Goal: Transaction & Acquisition: Purchase product/service

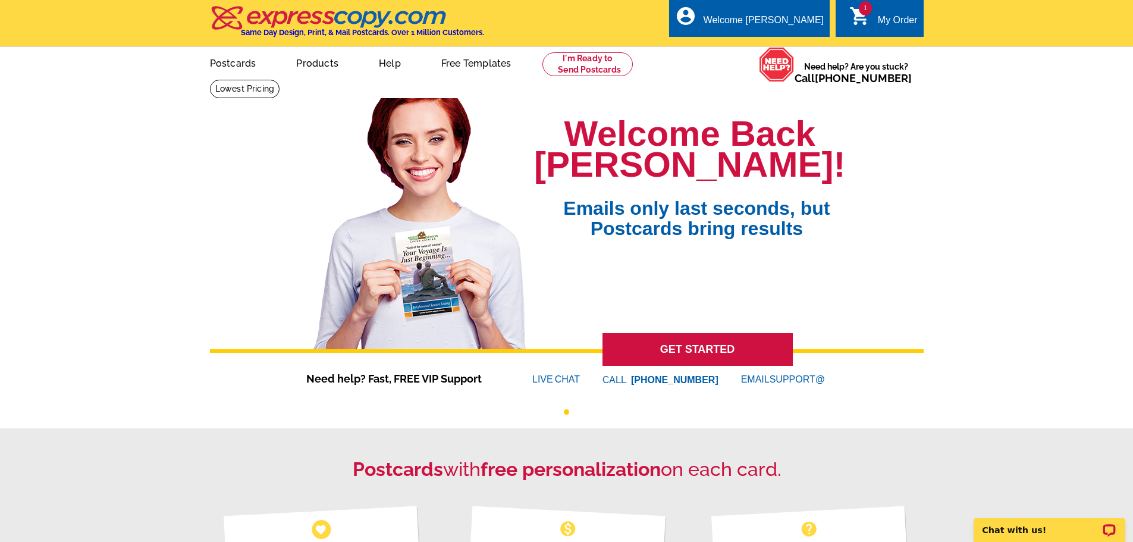
click at [866, 20] on icon "shopping_cart" at bounding box center [859, 15] width 21 height 21
click at [239, 62] on link "Postcards" at bounding box center [232, 62] width 83 height 28
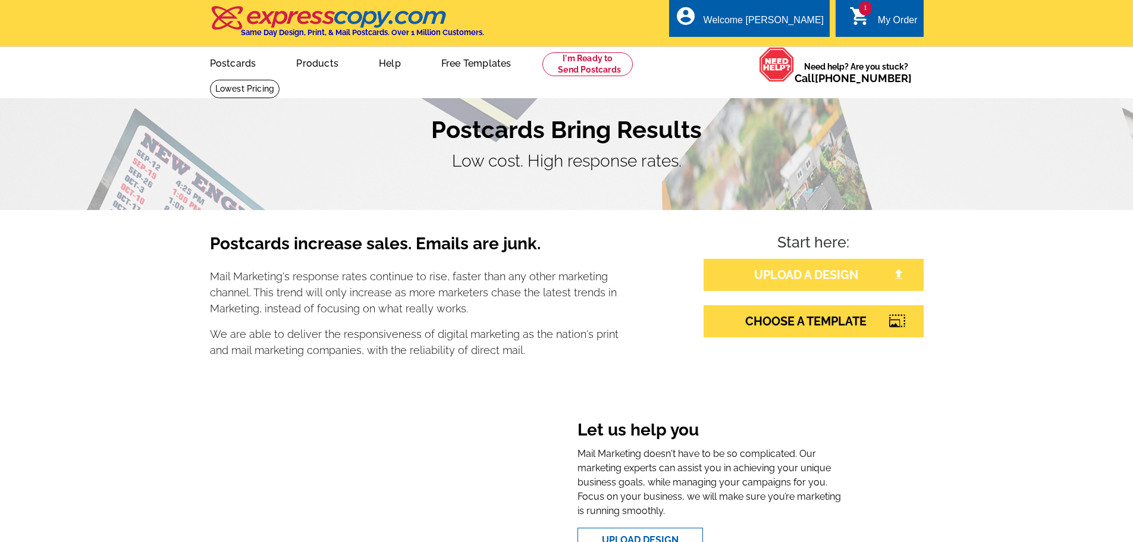
click at [754, 271] on link "UPLOAD A DESIGN" at bounding box center [814, 275] width 220 height 32
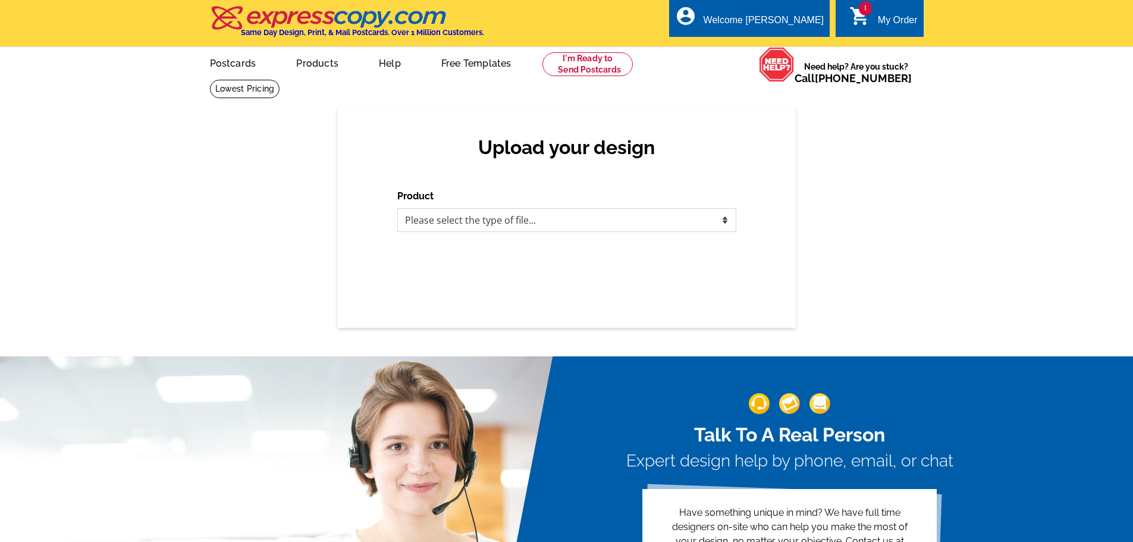
click at [459, 221] on select "Please select the type of file... Postcards Business Cards Letters and flyers G…" at bounding box center [566, 220] width 339 height 24
select select "1"
click at [397, 209] on select "Please select the type of file... Postcards Business Cards Letters and flyers G…" at bounding box center [566, 220] width 339 height 24
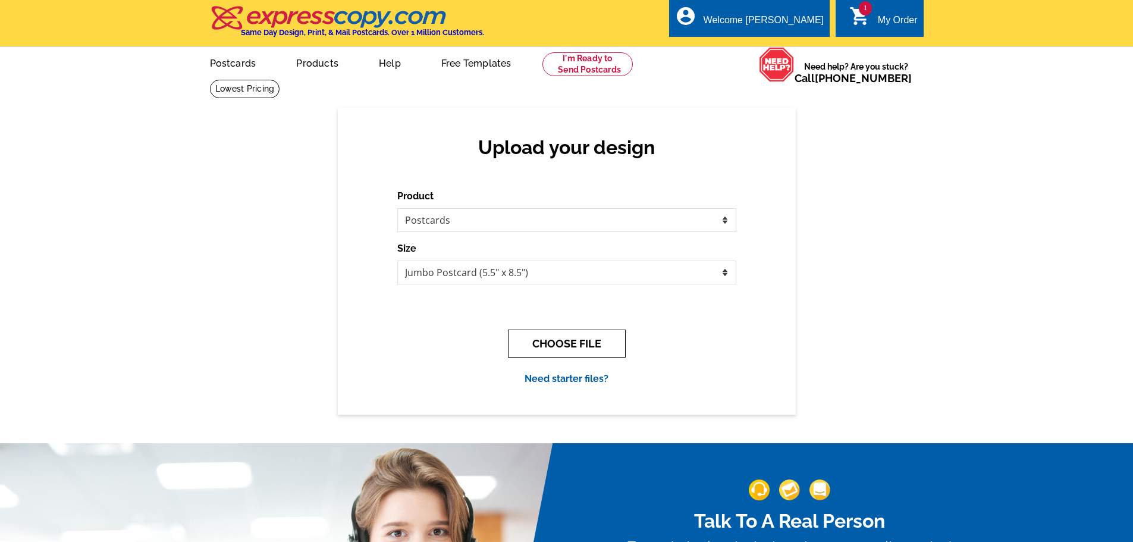
click at [546, 336] on button "CHOOSE FILE" at bounding box center [567, 344] width 118 height 28
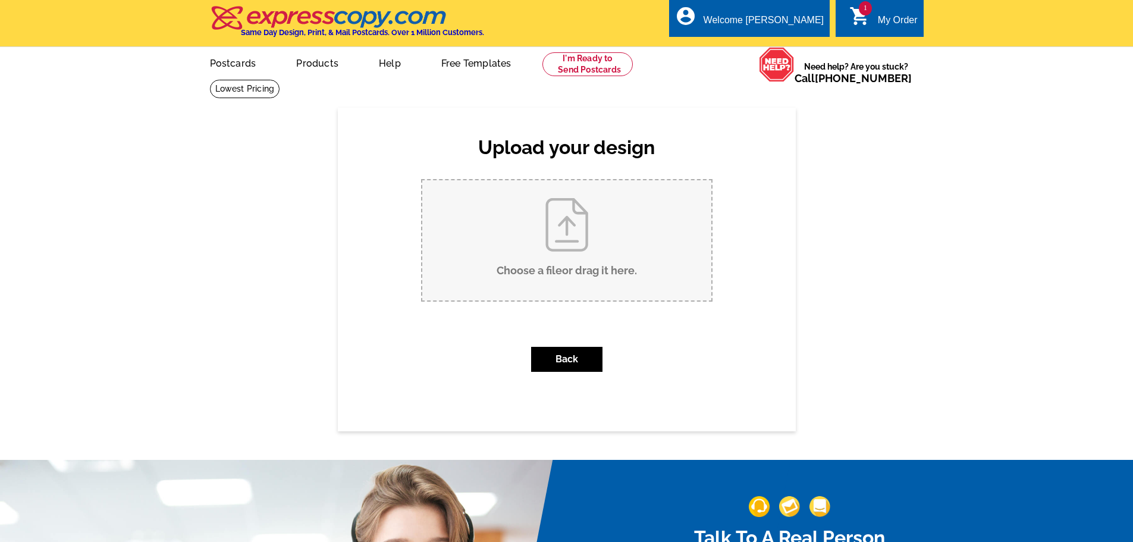
click at [507, 236] on input "Choose a file or drag it here ." at bounding box center [566, 240] width 289 height 120
type input "C:\fakepath\Here's the Scoop - Jumbo Postcard.pdf"
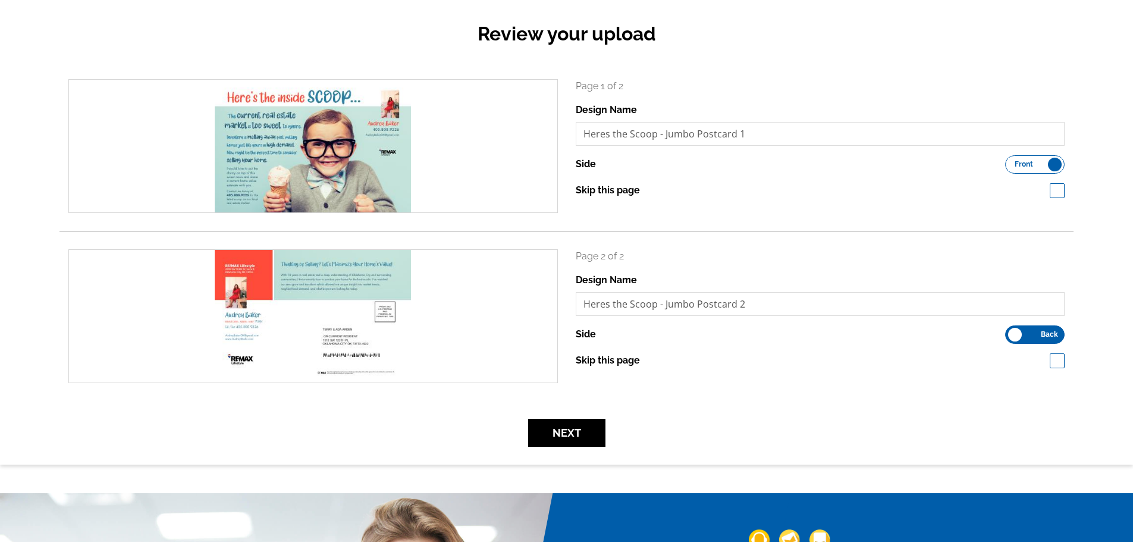
scroll to position [119, 0]
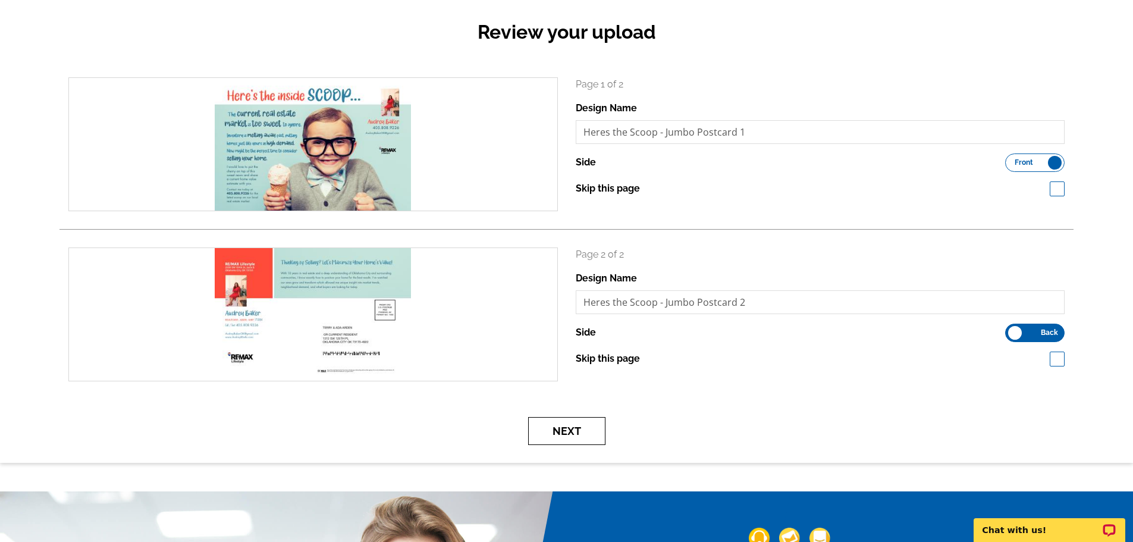
click at [548, 434] on button "Next" at bounding box center [566, 431] width 77 height 28
click at [561, 431] on button "Next" at bounding box center [566, 431] width 77 height 28
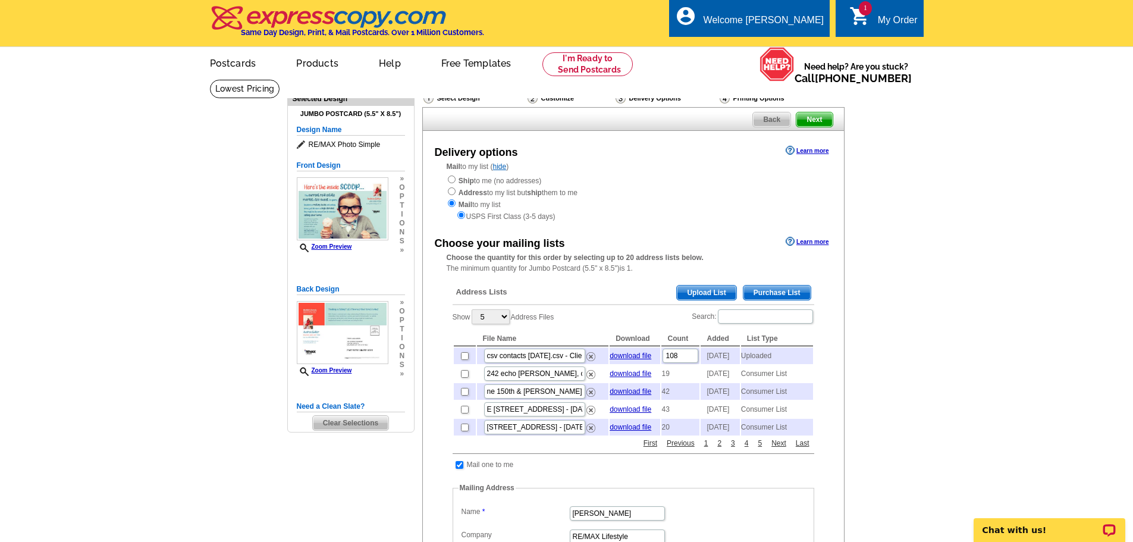
click at [702, 289] on span "Upload List" at bounding box center [706, 293] width 59 height 14
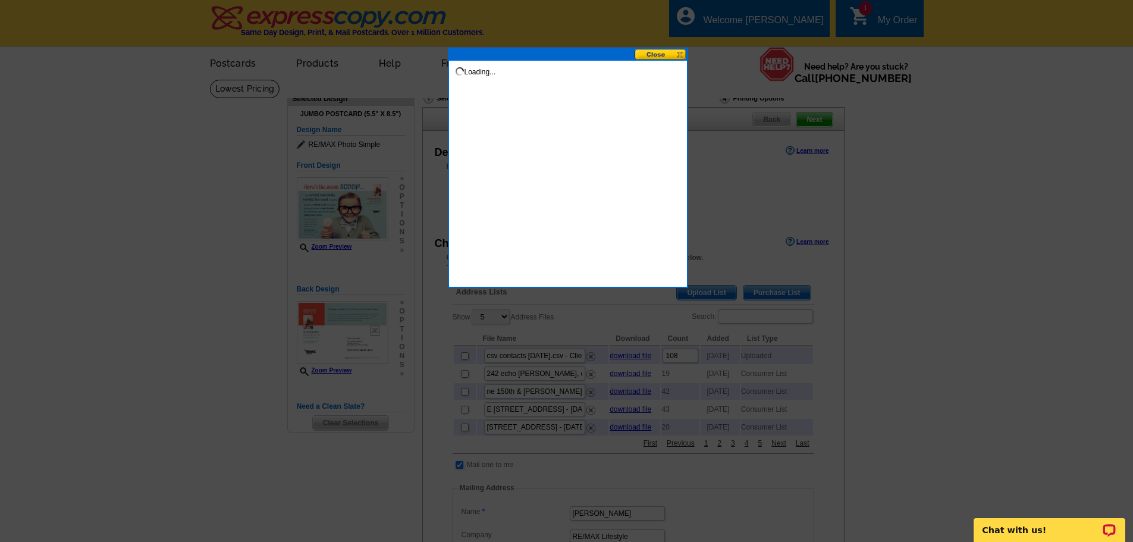
click at [702, 289] on div at bounding box center [566, 271] width 1133 height 542
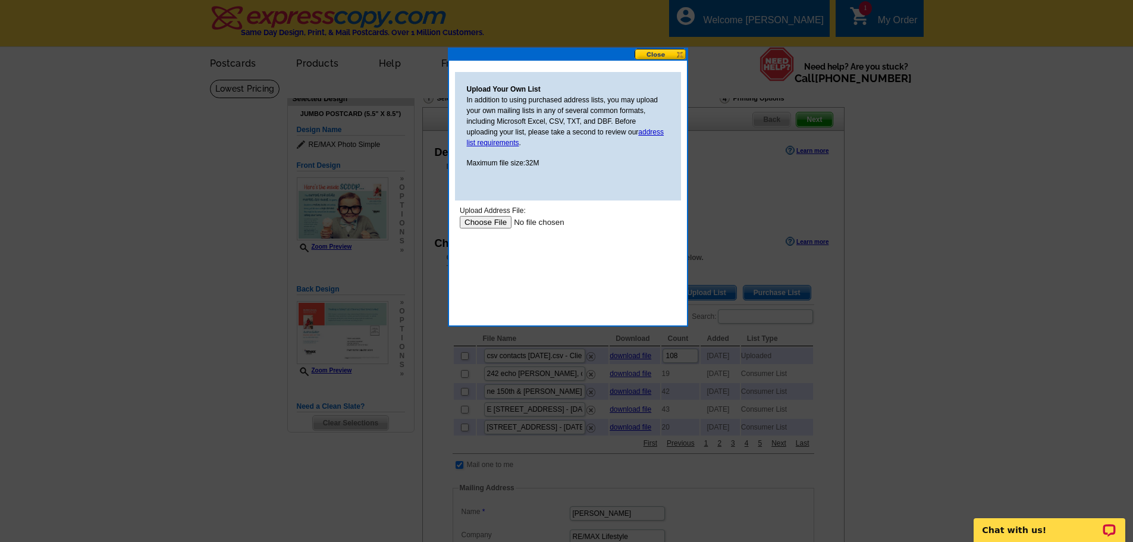
click at [477, 221] on input "file" at bounding box center [534, 222] width 151 height 12
type input "C:\fakepath\Here's the Scoop - Jumbo Postcard.pdf"
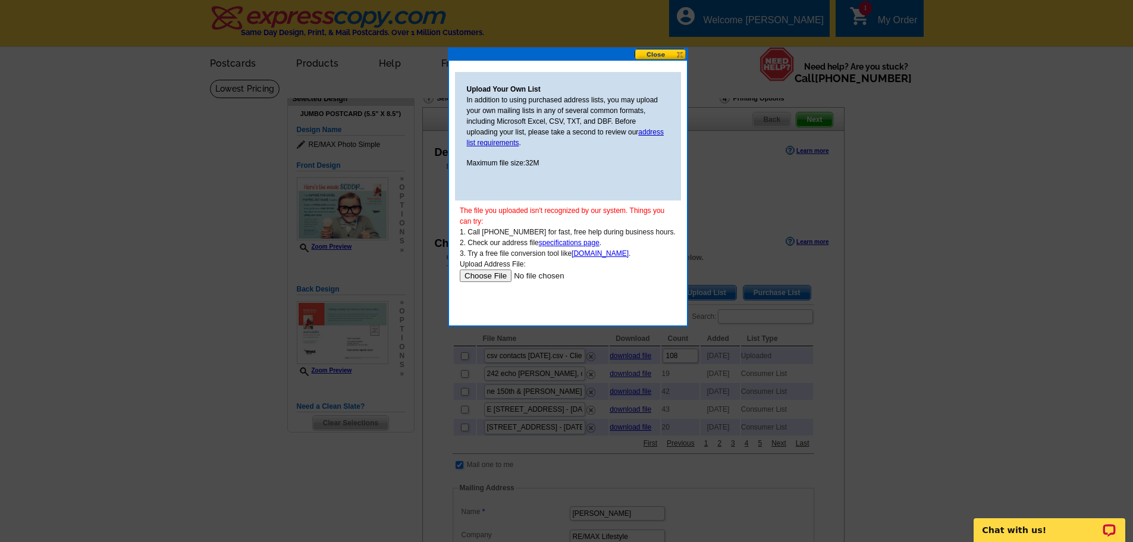
click at [497, 275] on input "file" at bounding box center [534, 275] width 151 height 12
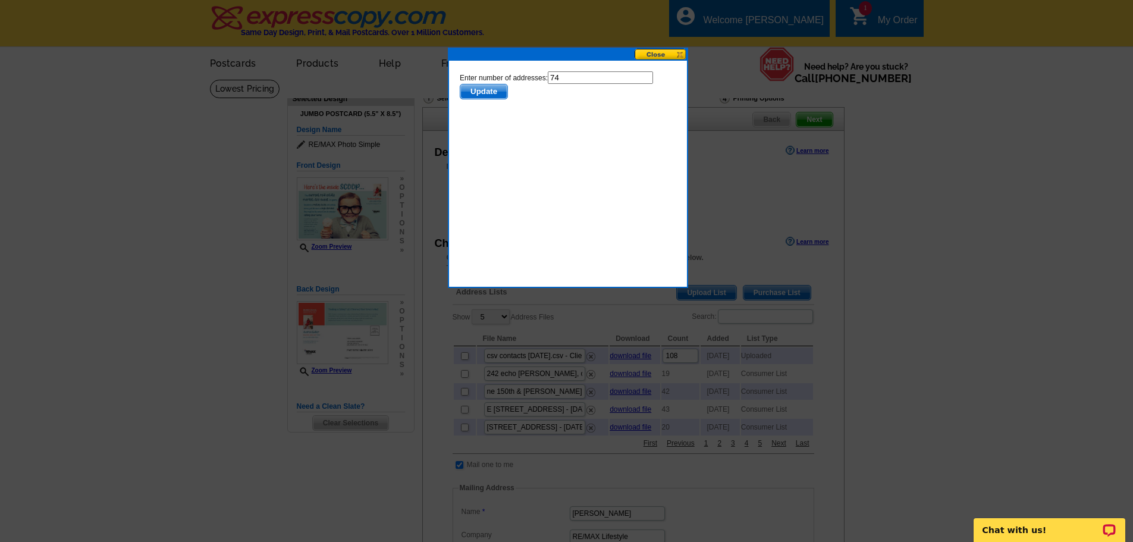
click at [490, 95] on span "Update" at bounding box center [483, 91] width 47 height 14
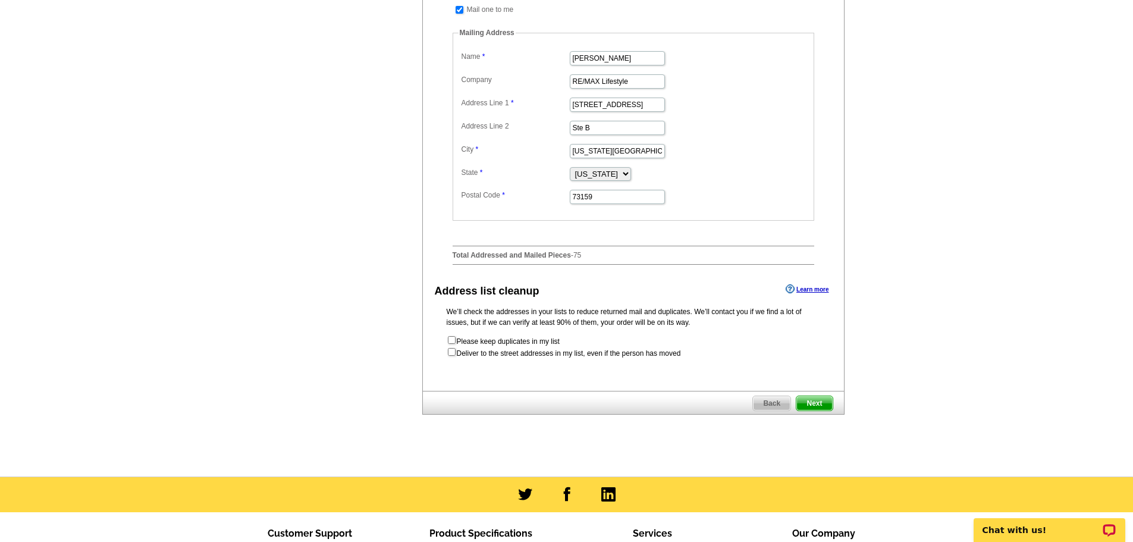
scroll to position [476, 0]
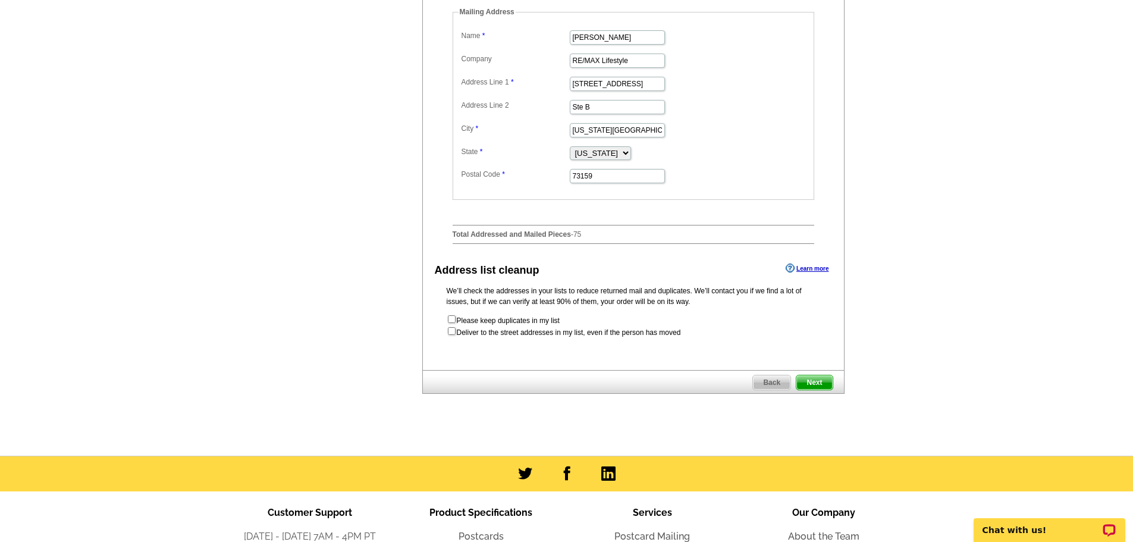
click at [452, 338] on form "Please keep duplicates in my list Deliver to the street addresses in my list, e…" at bounding box center [634, 326] width 374 height 24
click at [452, 335] on input "checkbox" at bounding box center [452, 331] width 8 height 8
checkbox input "true"
radio input "true"
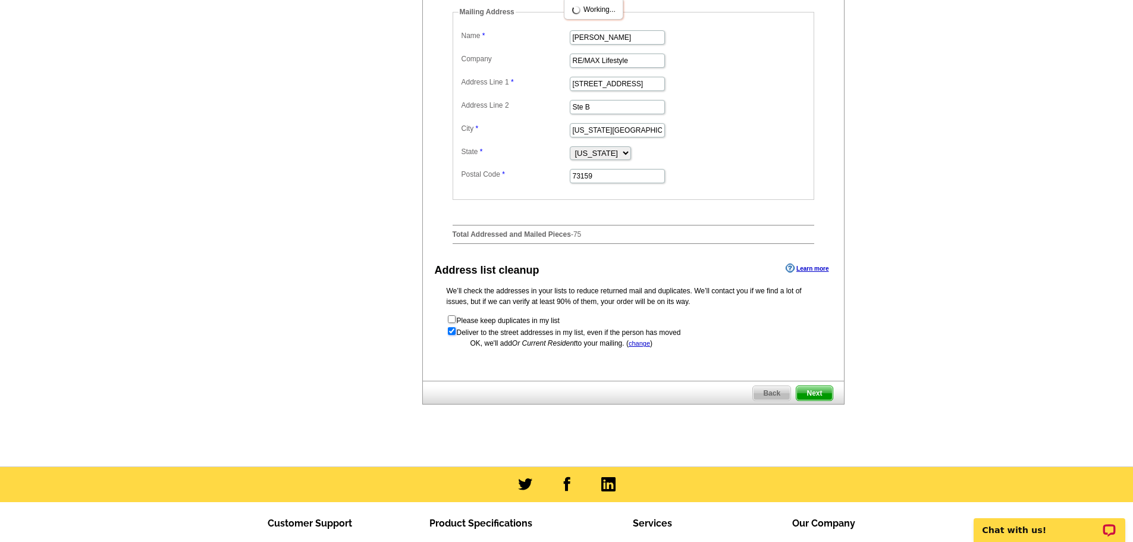
scroll to position [0, 0]
click at [452, 335] on input "checkbox" at bounding box center [452, 331] width 8 height 8
checkbox input "false"
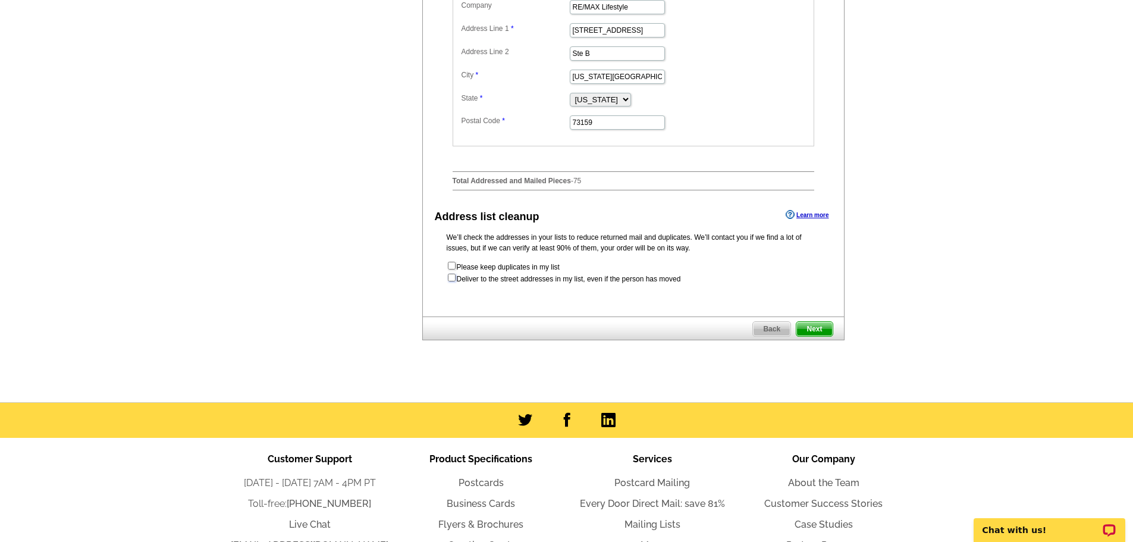
scroll to position [535, 0]
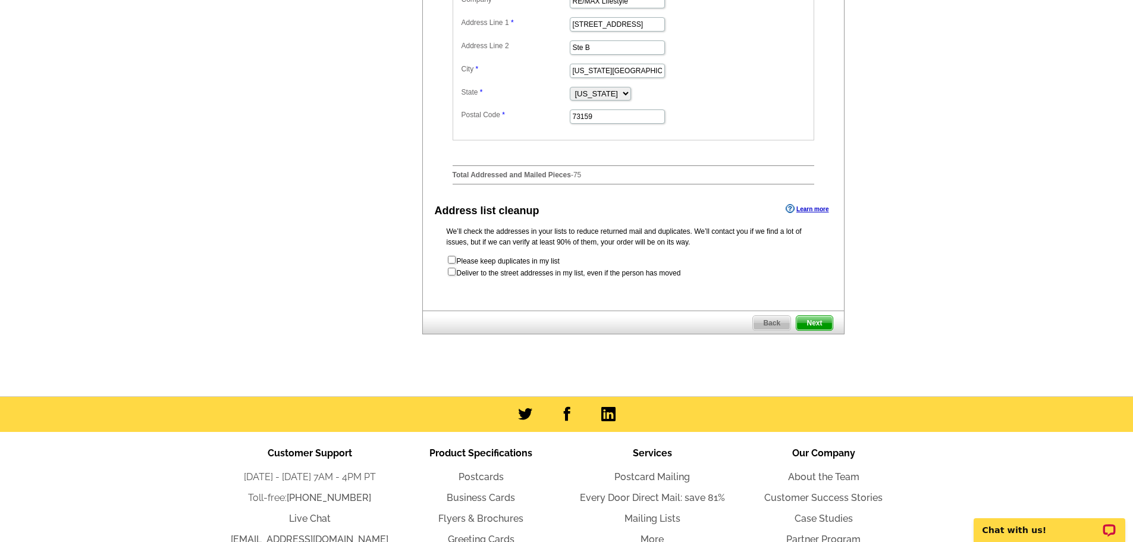
click at [825, 330] on span "Next" at bounding box center [815, 323] width 36 height 14
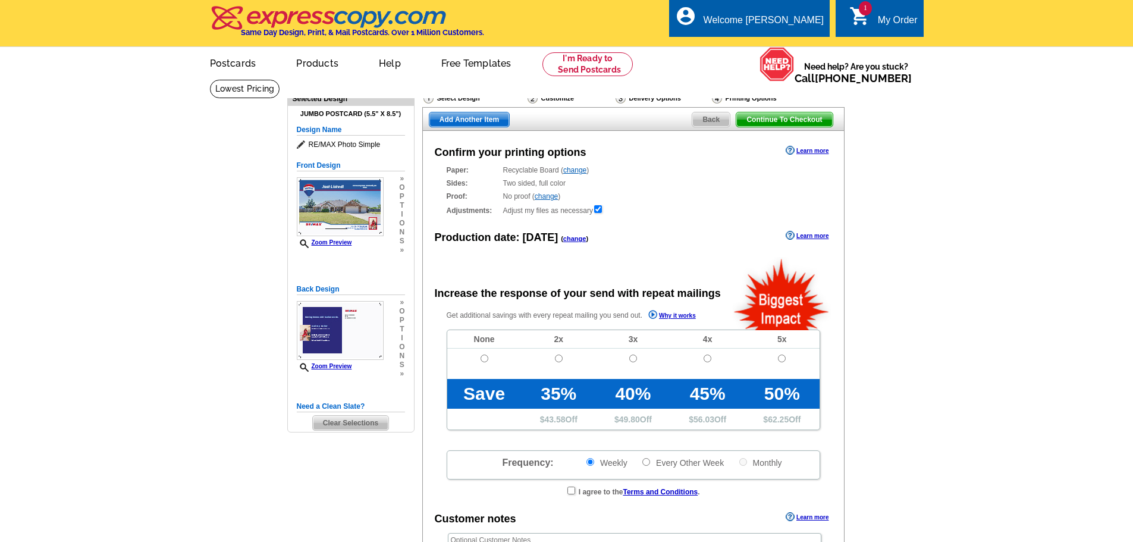
radio input "false"
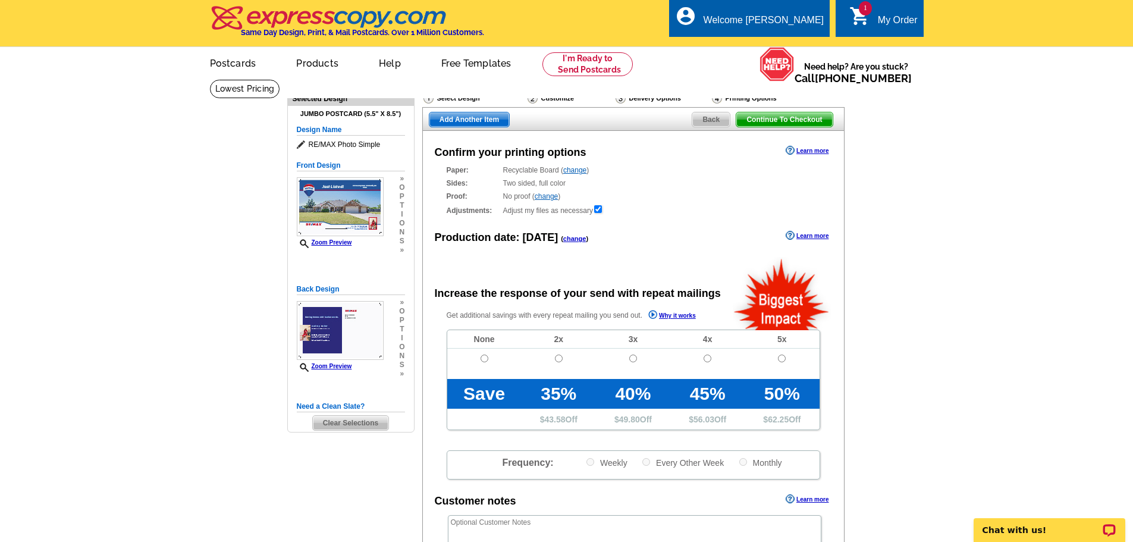
click at [866, 23] on icon "shopping_cart" at bounding box center [859, 15] width 21 height 21
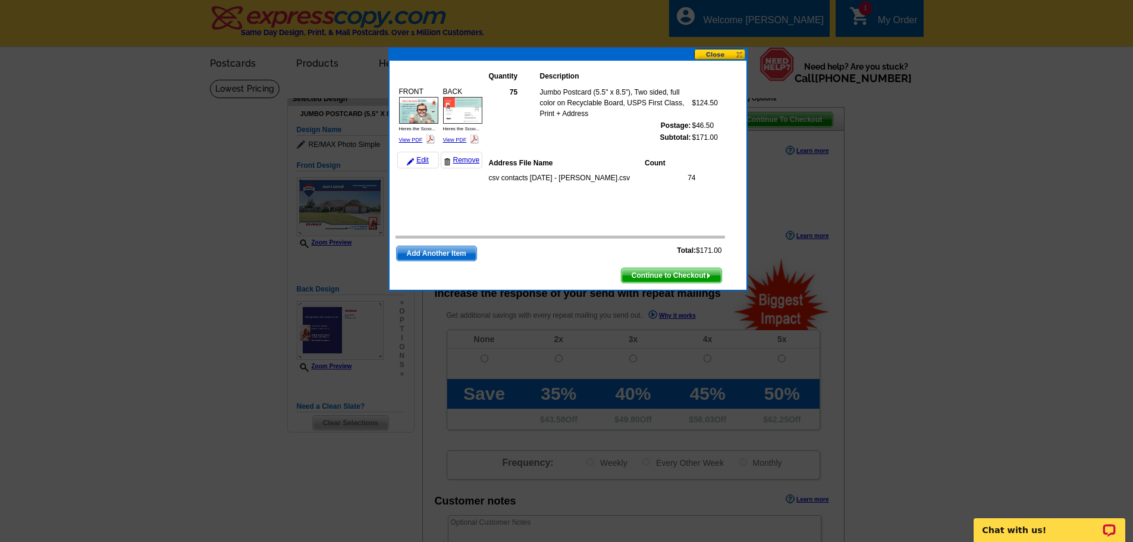
click at [510, 93] on strong "75" at bounding box center [514, 92] width 8 height 8
click at [722, 56] on button at bounding box center [720, 54] width 52 height 11
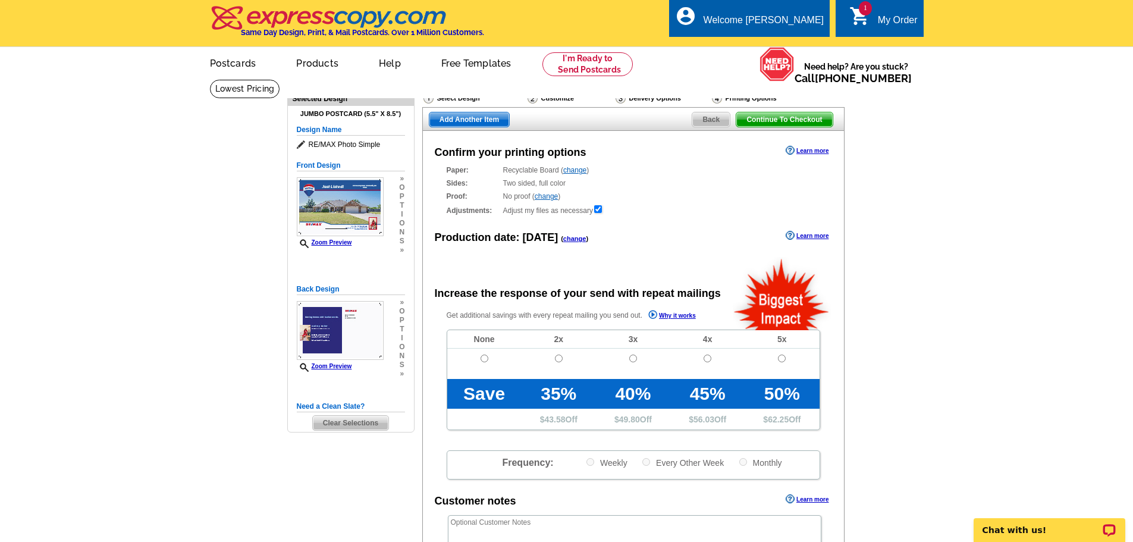
click at [897, 26] on div "My Order" at bounding box center [898, 23] width 40 height 17
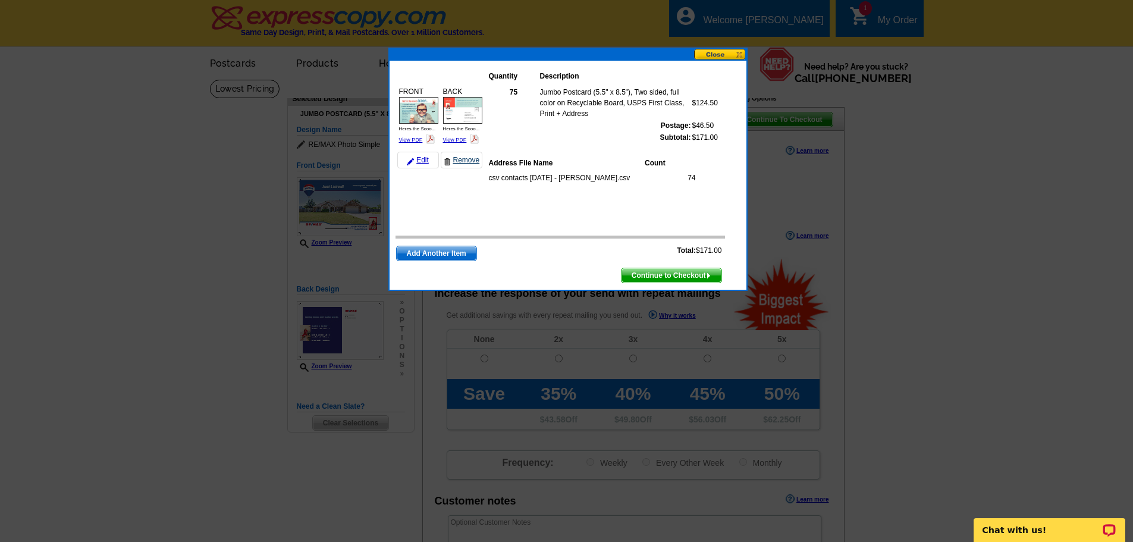
click at [465, 156] on link "Remove" at bounding box center [462, 160] width 42 height 17
click at [612, 45] on div at bounding box center [566, 271] width 1133 height 542
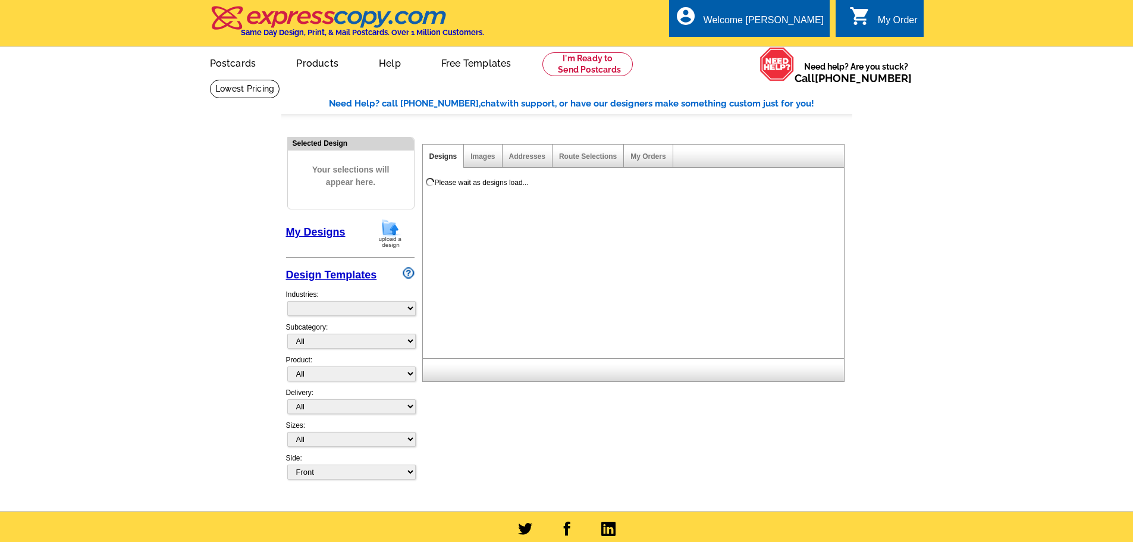
select select "785"
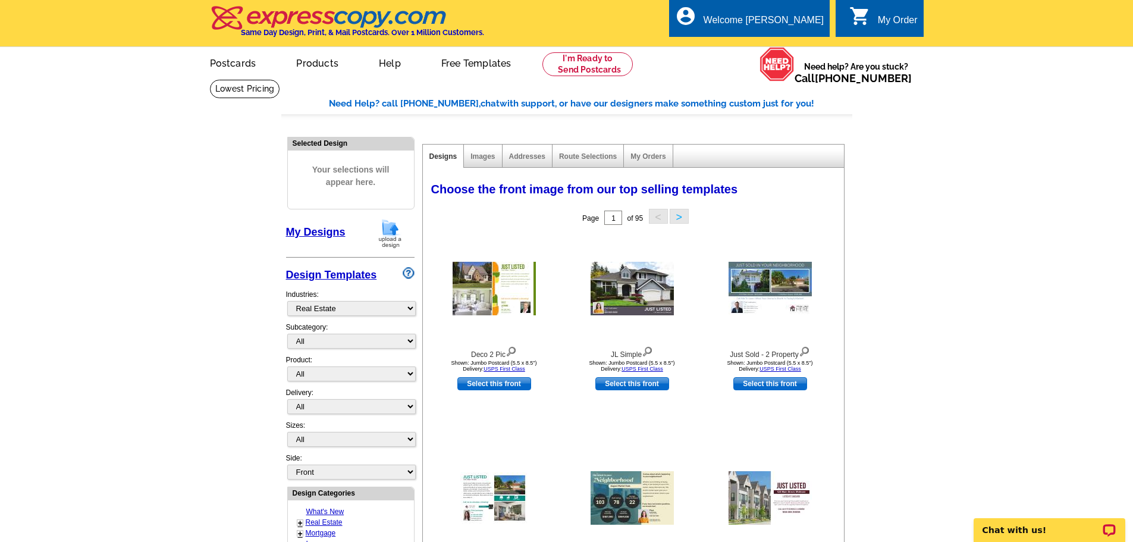
click at [387, 239] on img at bounding box center [390, 233] width 31 height 30
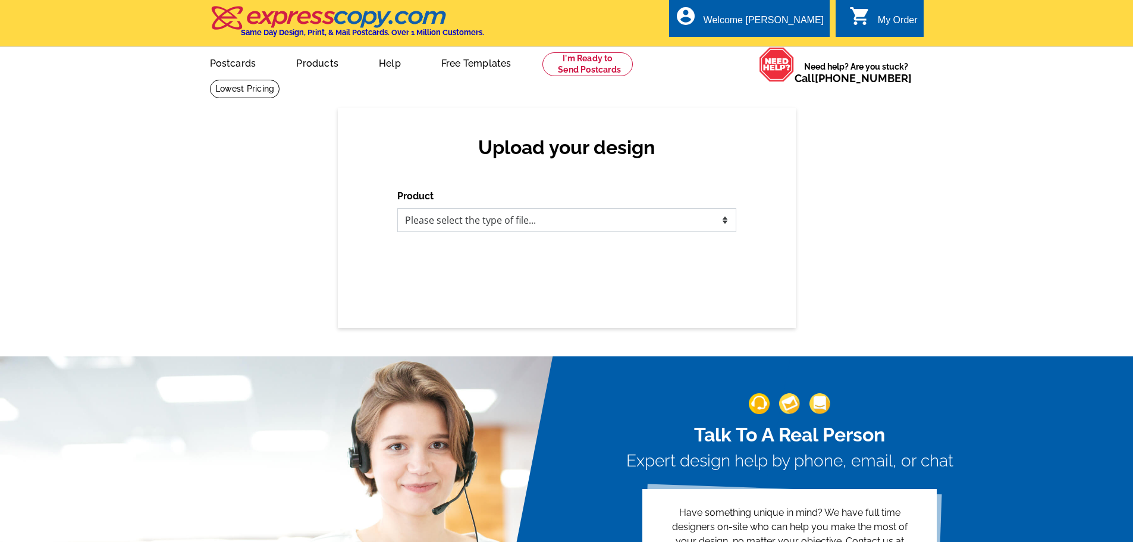
click at [434, 215] on select "Please select the type of file... Postcards Business Cards Letters and flyers G…" at bounding box center [566, 220] width 339 height 24
select select "1"
click at [397, 209] on select "Please select the type of file... Postcards Business Cards Letters and flyers G…" at bounding box center [566, 220] width 339 height 24
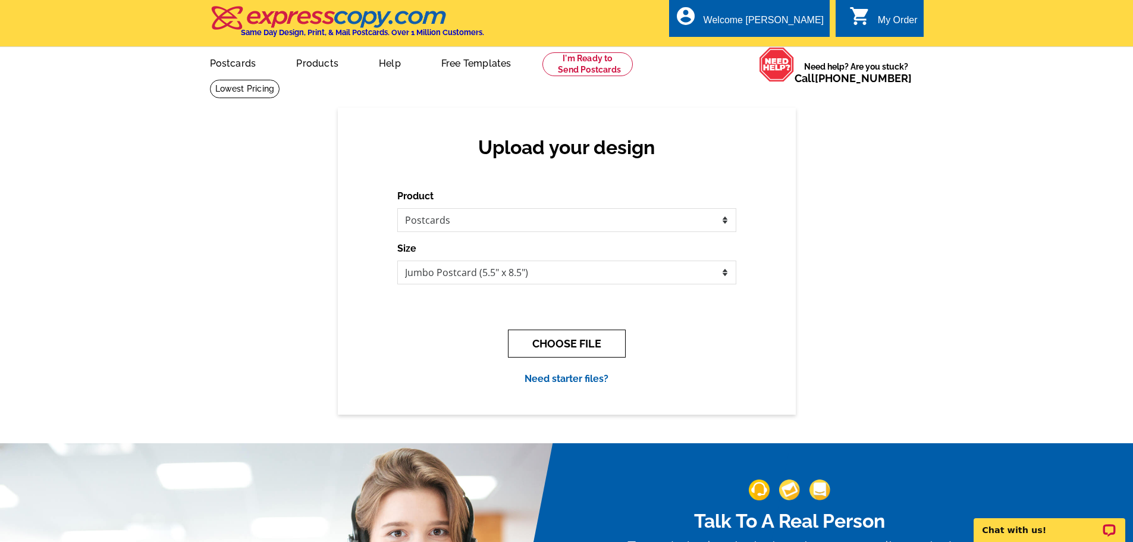
click at [544, 344] on button "CHOOSE FILE" at bounding box center [567, 344] width 118 height 28
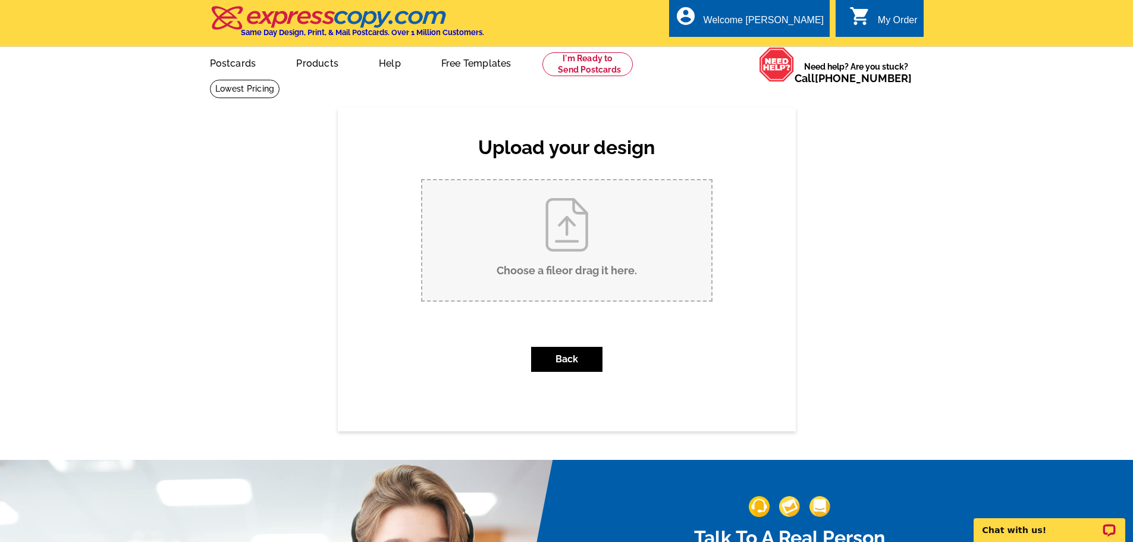
click at [483, 231] on input "Choose a file or drag it here ." at bounding box center [566, 240] width 289 height 120
type input "C:\fakepath\Here's the Scoop - Jumbo Postcard.pdf"
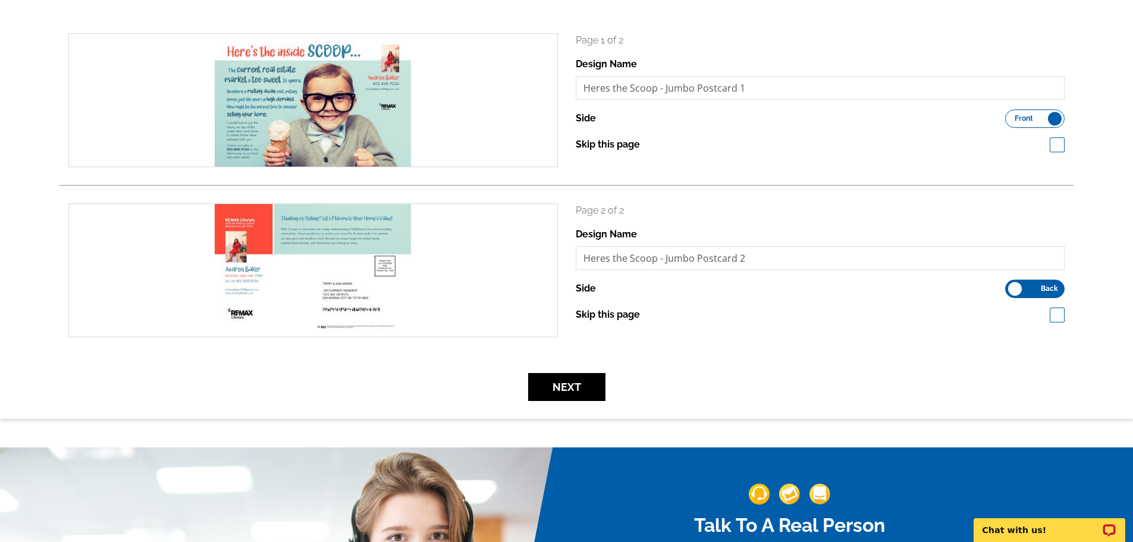
scroll to position [297, 0]
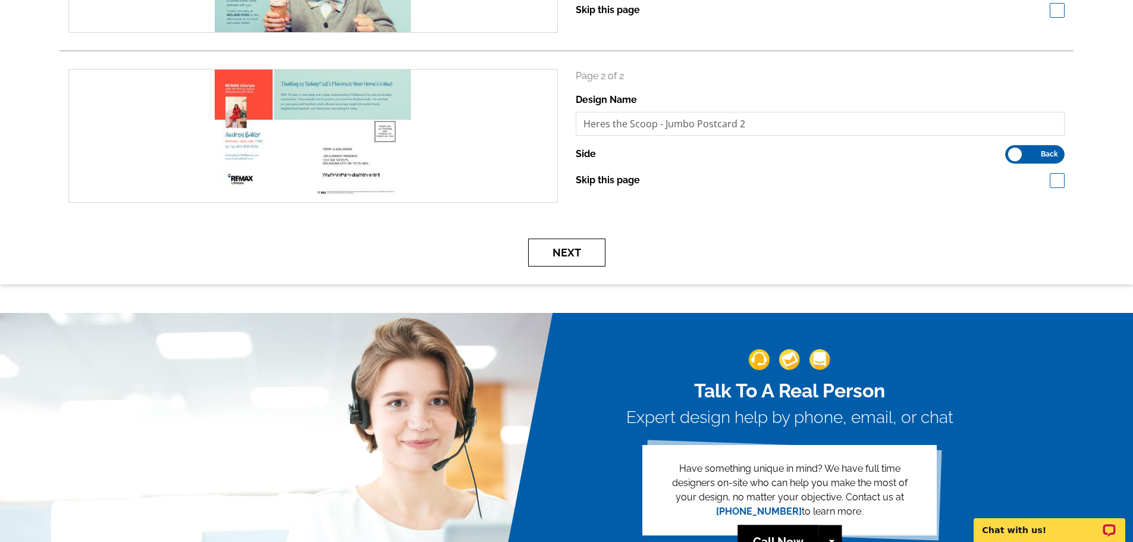
click at [559, 259] on button "Next" at bounding box center [566, 253] width 77 height 28
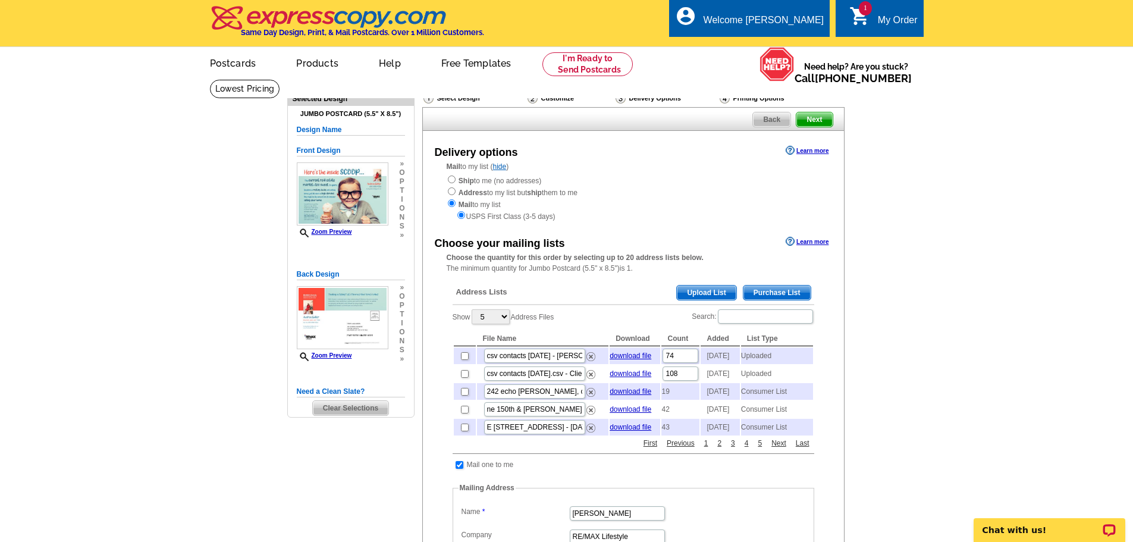
scroll to position [59, 0]
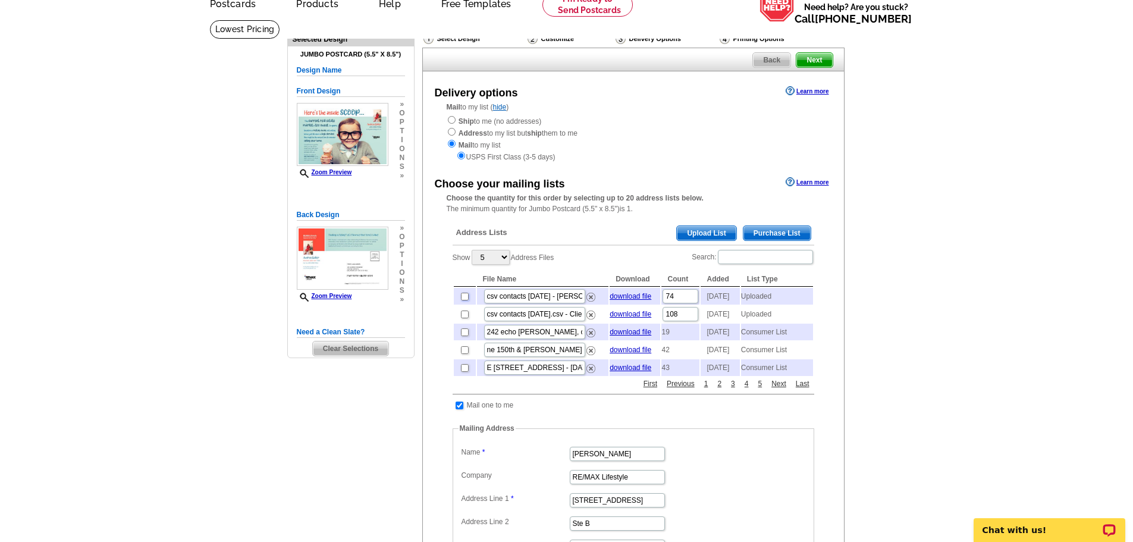
click at [465, 296] on input "checkbox" at bounding box center [465, 297] width 8 height 8
checkbox input "true"
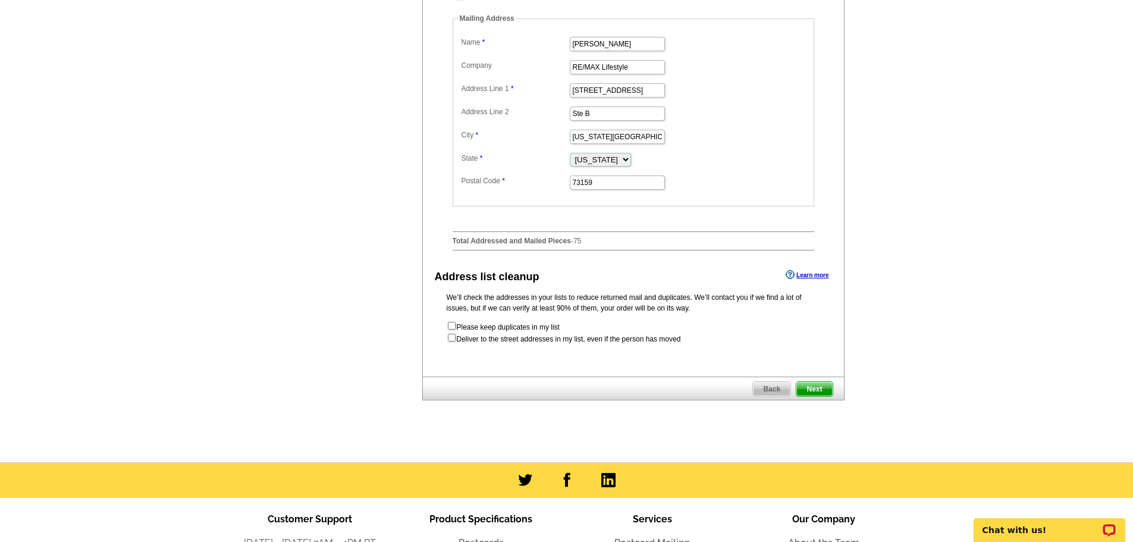
scroll to position [476, 0]
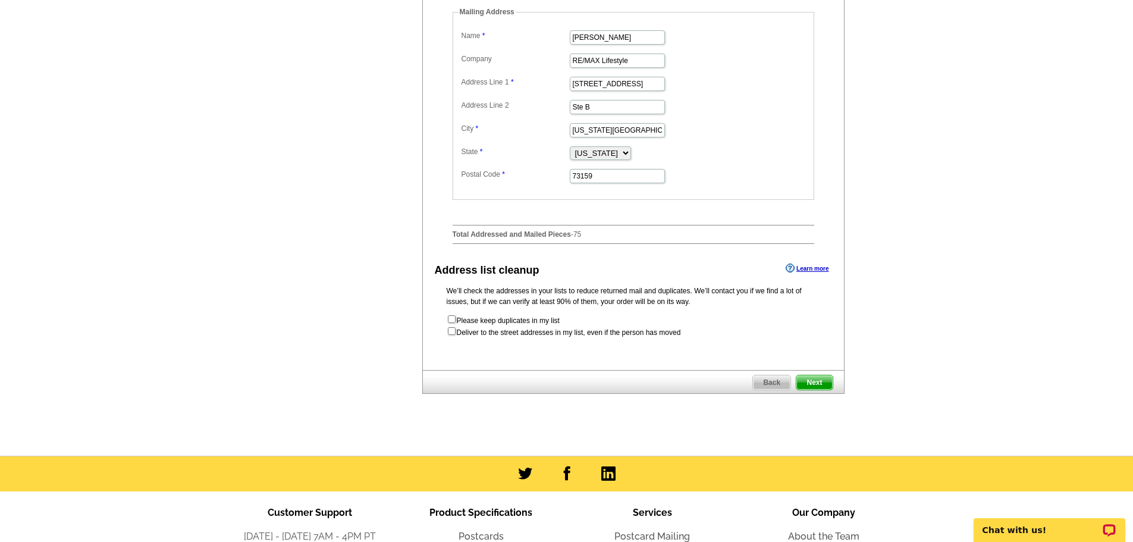
click at [822, 390] on span "Next" at bounding box center [815, 382] width 36 height 14
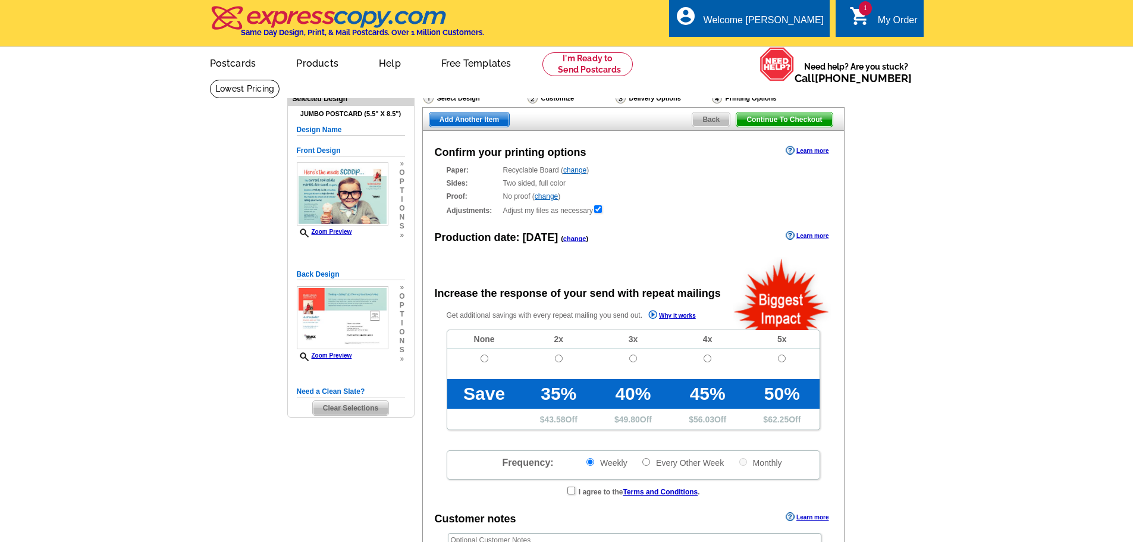
radio input "false"
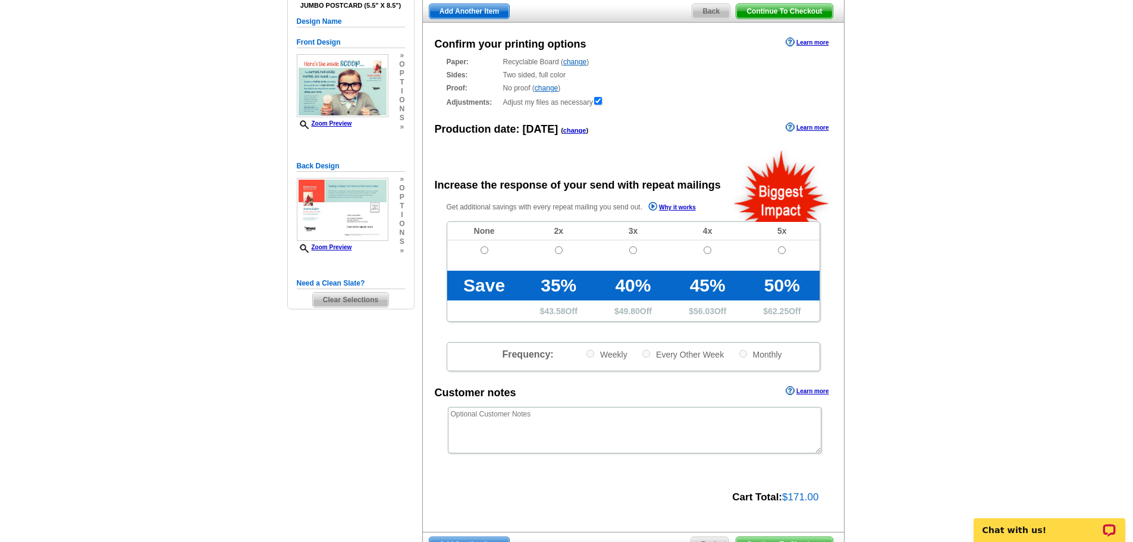
scroll to position [119, 0]
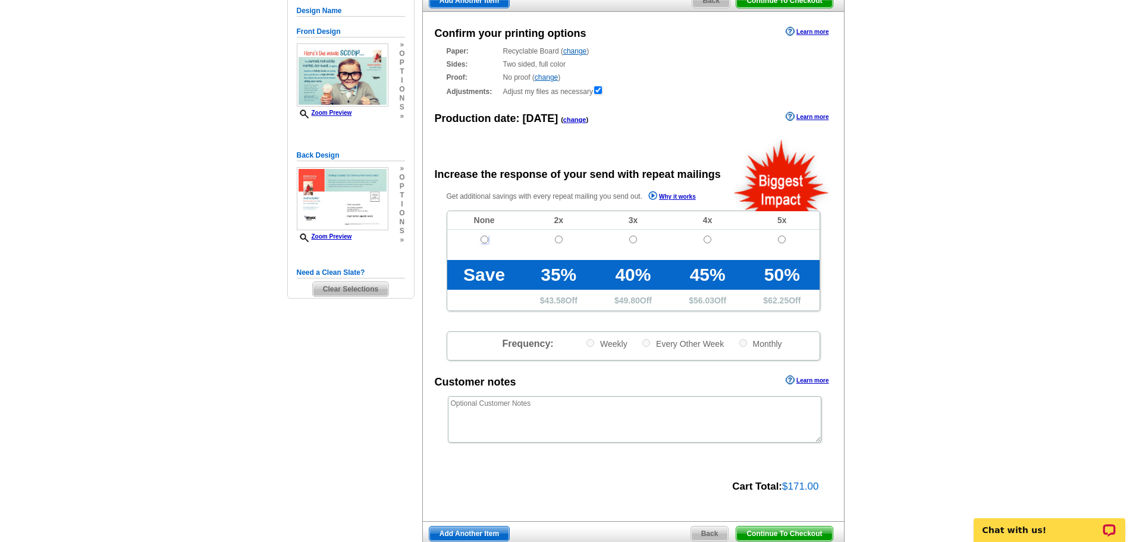
click at [485, 237] on input "radio" at bounding box center [485, 240] width 8 height 8
radio input "true"
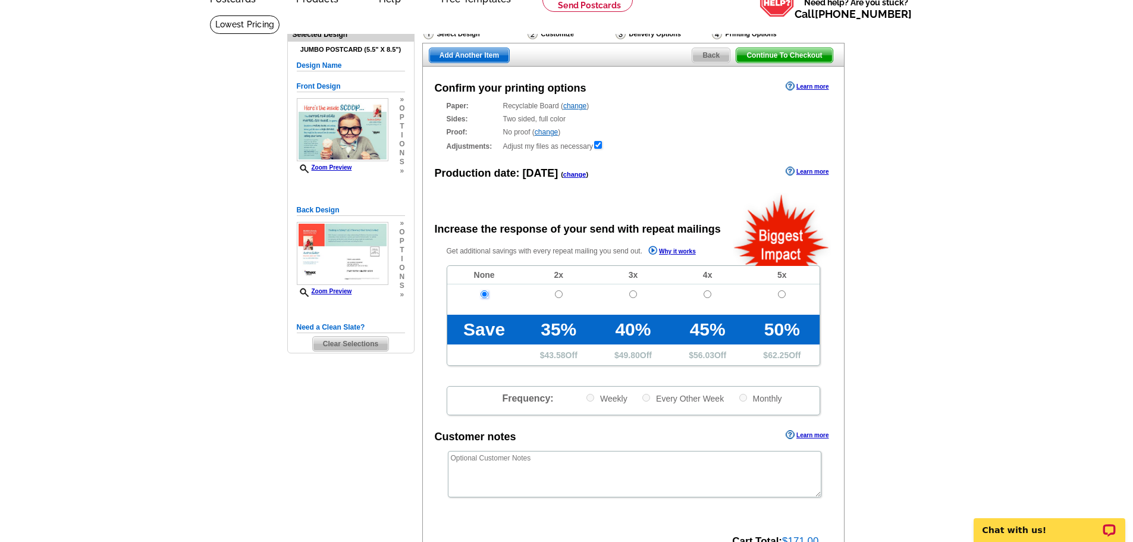
scroll to position [59, 0]
